Goal: Task Accomplishment & Management: Manage account settings

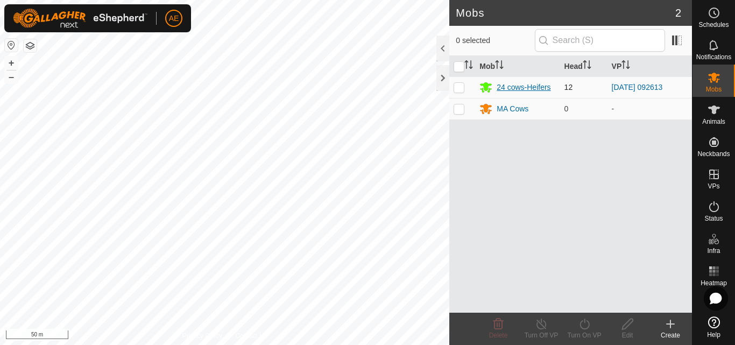
click at [521, 89] on div "24 cows-Heifers" at bounding box center [524, 87] width 54 height 11
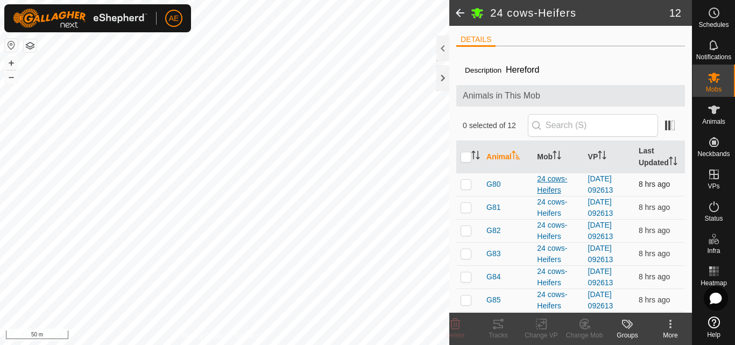
click at [543, 196] on div "24 cows-Heifers" at bounding box center [558, 184] width 42 height 23
click at [717, 115] on icon at bounding box center [713, 109] width 13 height 13
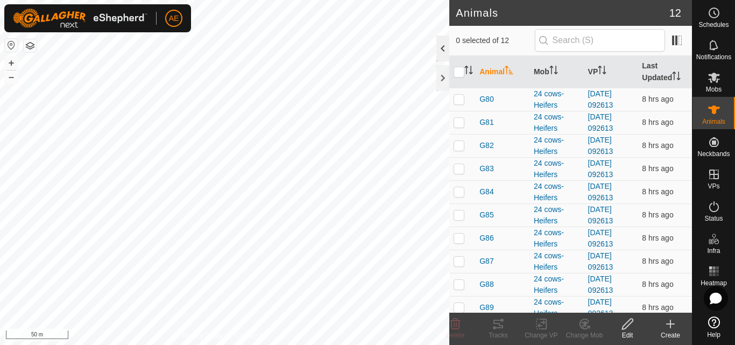
click at [445, 51] on div at bounding box center [442, 49] width 13 height 26
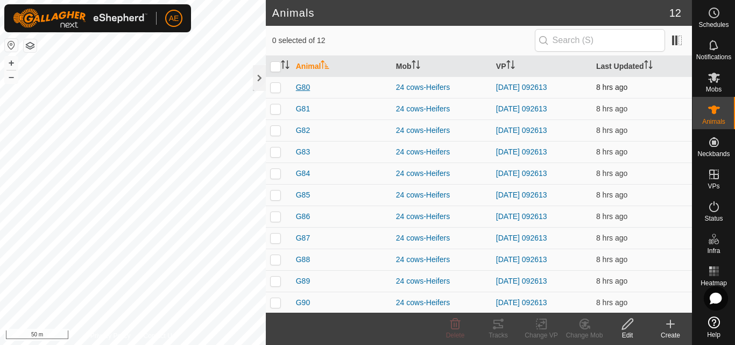
click at [305, 87] on span "G80" at bounding box center [303, 87] width 14 height 11
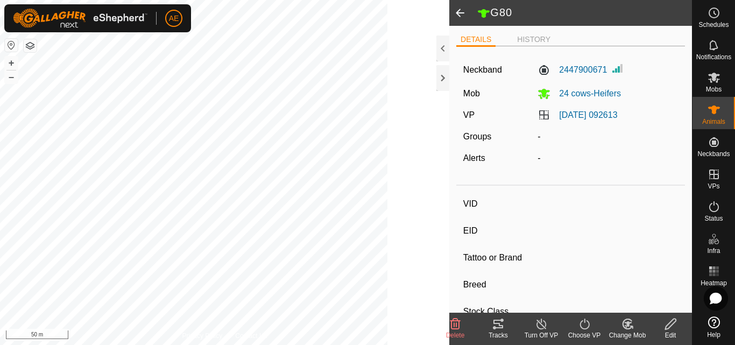
type input "G80"
type input "942000046858220"
type input "-"
type input "Hereford"
type input "-"
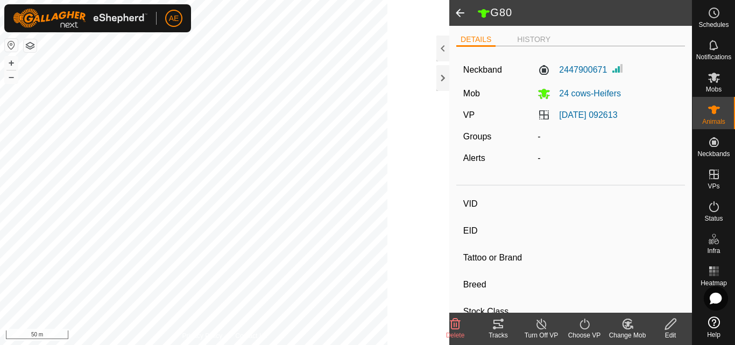
type input "Pregnant"
type input "0 kg"
type input "-"
click at [443, 51] on div at bounding box center [442, 49] width 13 height 26
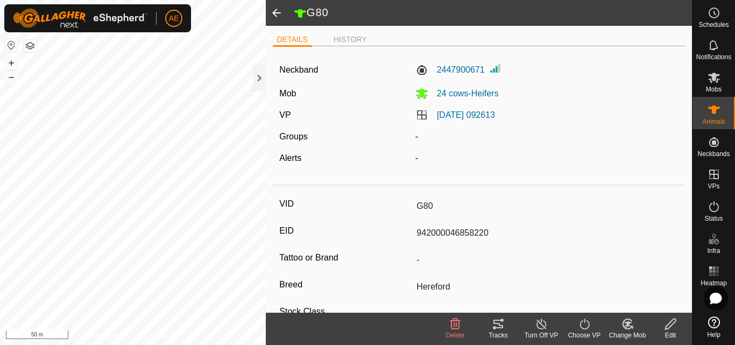
click at [276, 13] on span at bounding box center [277, 13] width 22 height 26
